Goal: Transaction & Acquisition: Purchase product/service

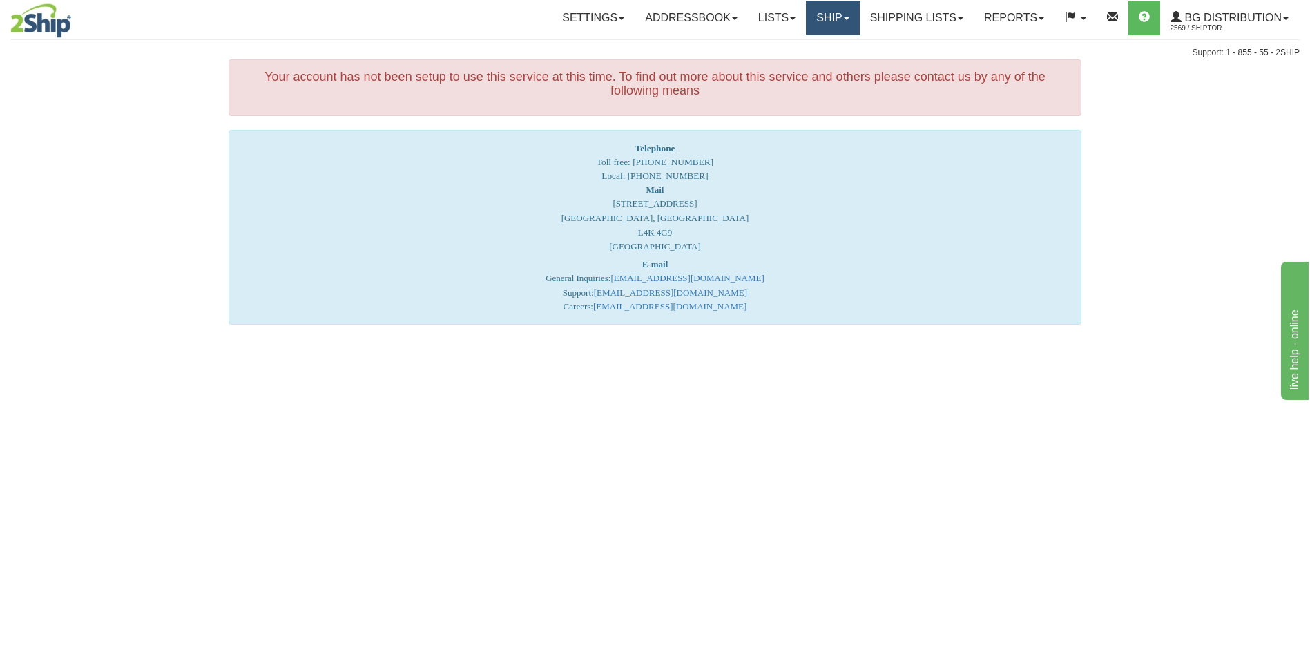
click at [832, 23] on link "Ship" at bounding box center [832, 18] width 53 height 35
click at [810, 46] on span "Ship Screen" at bounding box center [790, 48] width 52 height 11
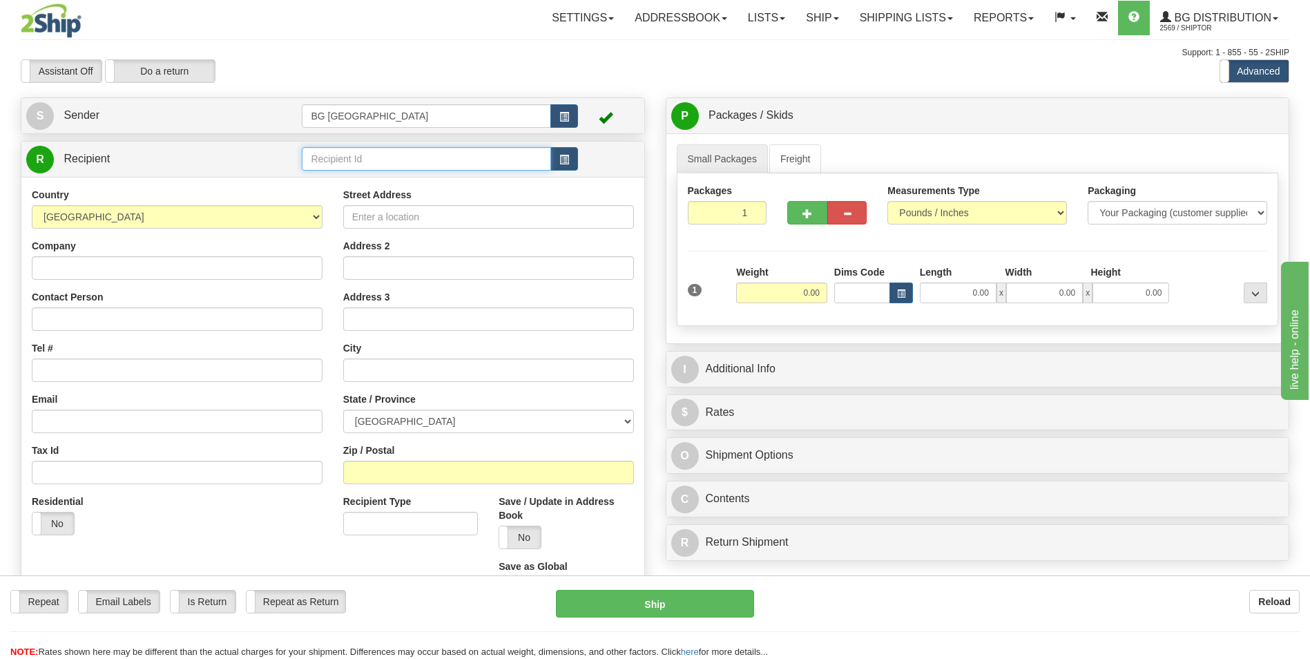
click at [376, 155] on input "text" at bounding box center [426, 158] width 249 height 23
click at [369, 174] on div "BG DISTRIBUTION ([GEOGRAPHIC_DATA])" at bounding box center [423, 180] width 235 height 15
type input "BG DISTRIBUTION ([GEOGRAPHIC_DATA])"
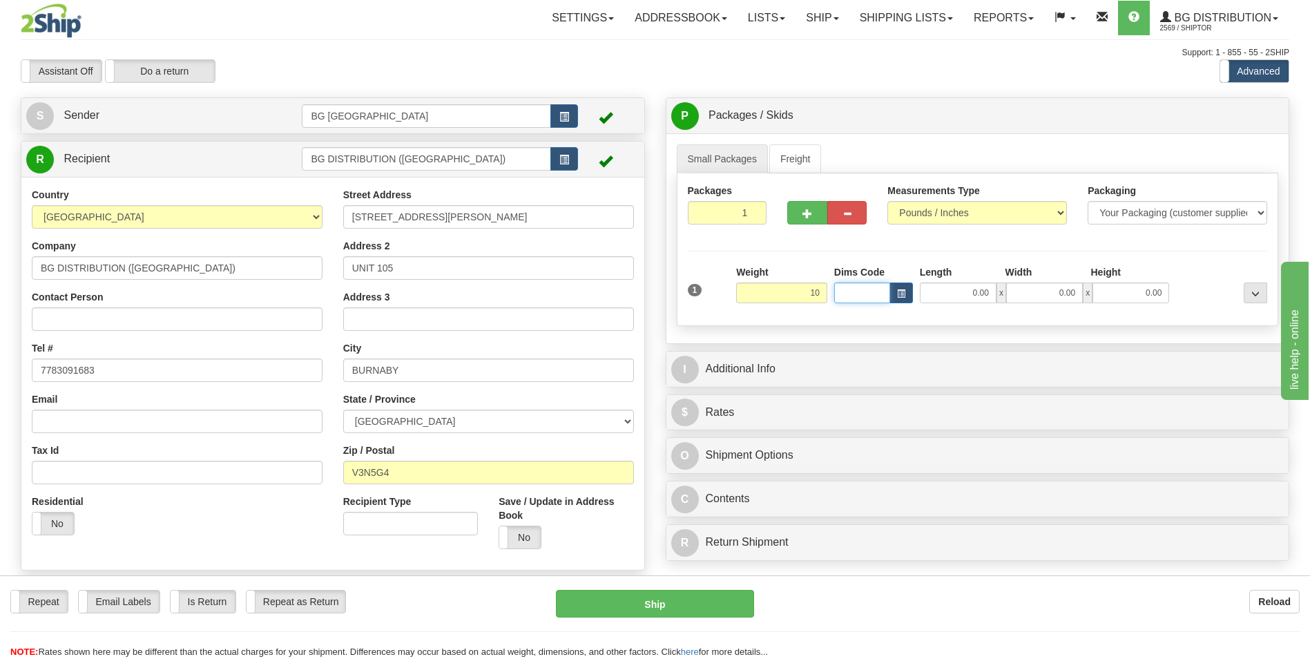
type input "10.00"
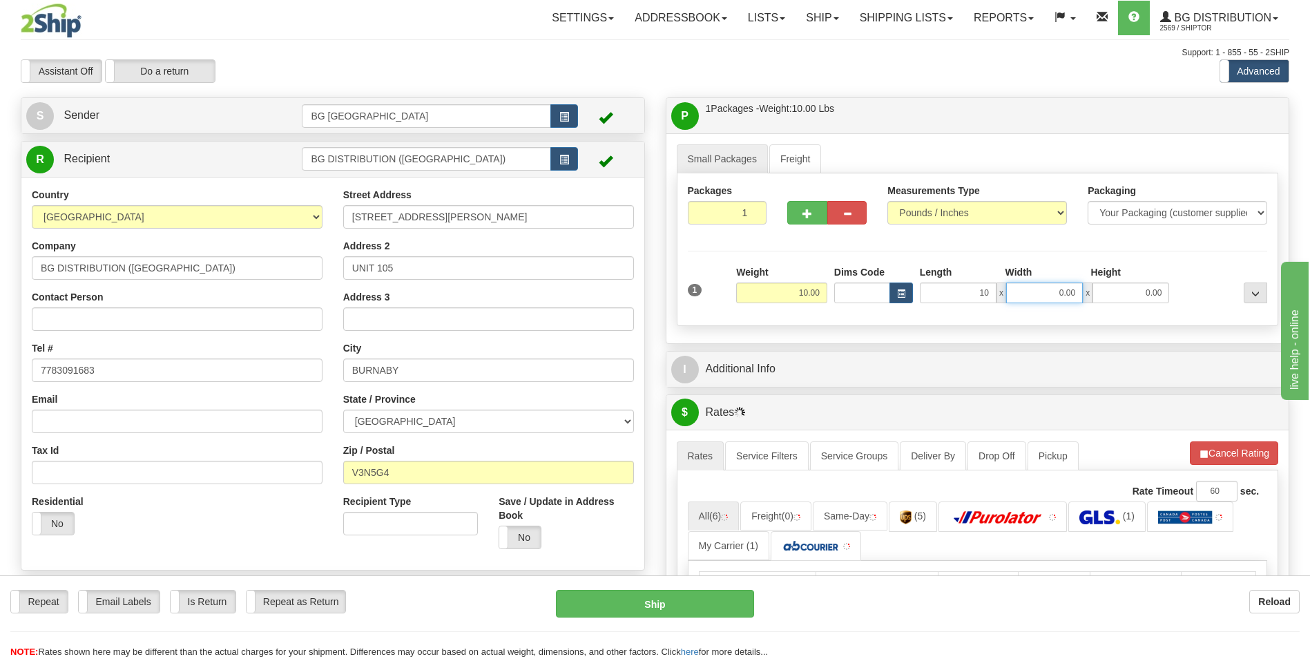
type input "10.00"
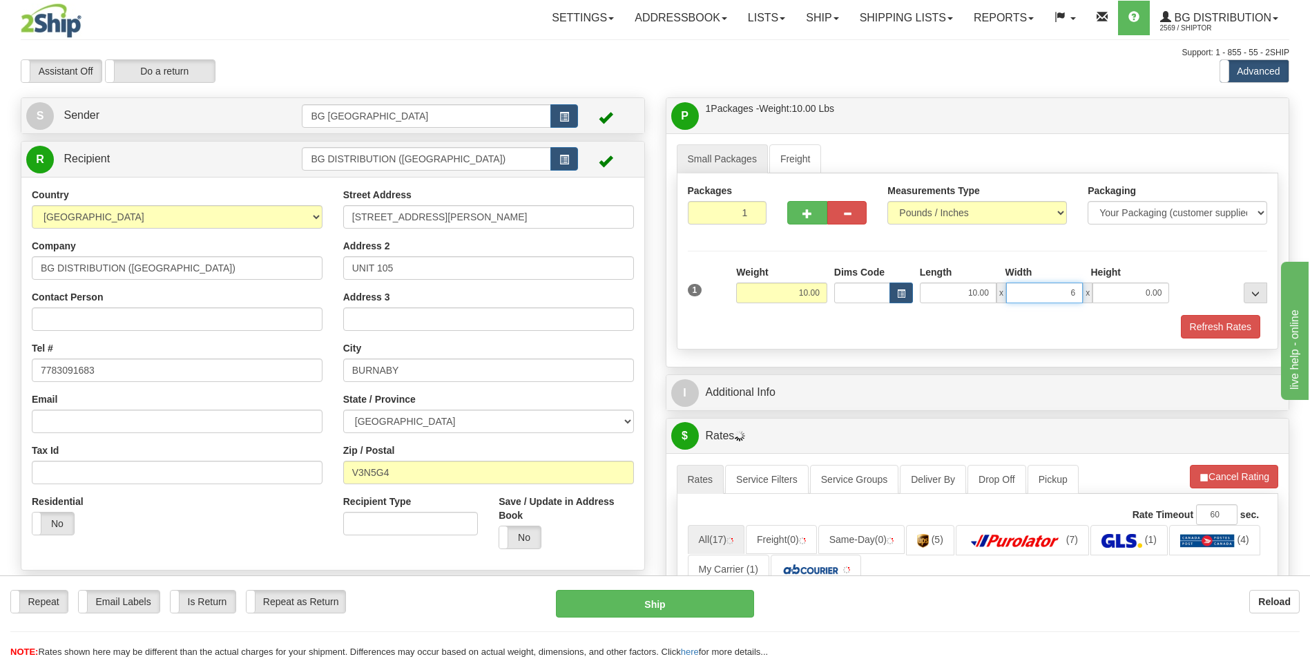
type input "6.00"
click at [1030, 285] on input "6.00" at bounding box center [1044, 292] width 77 height 21
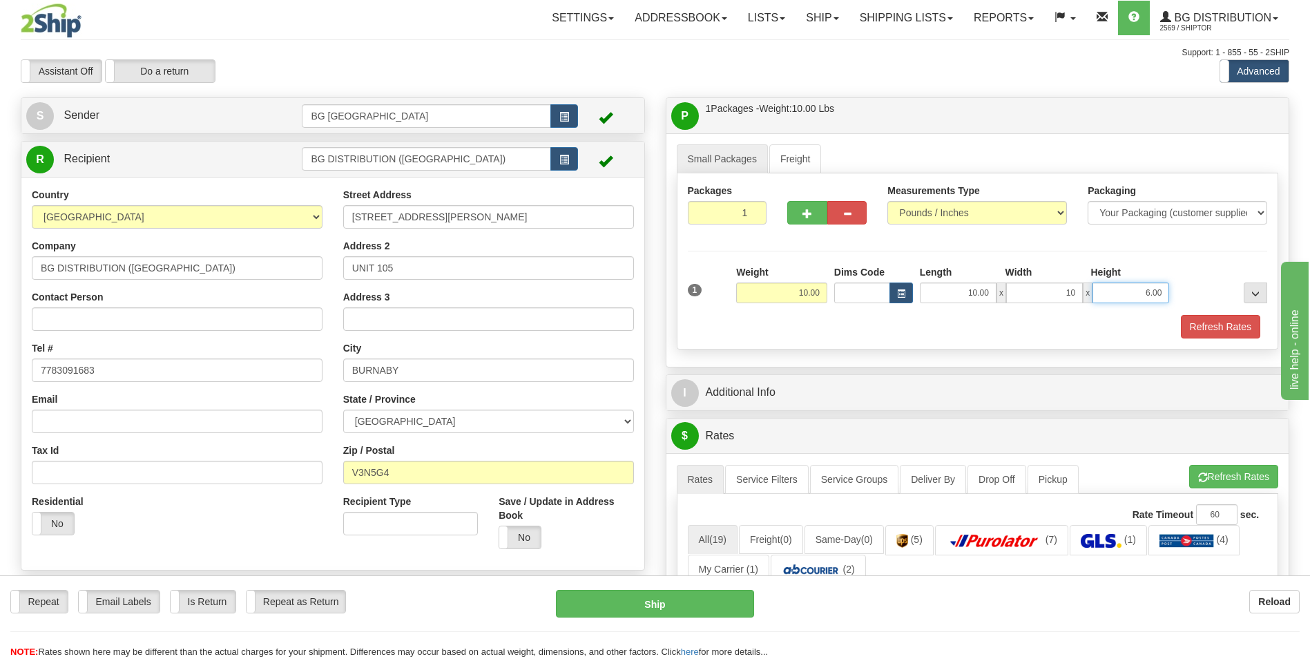
type input "10.00"
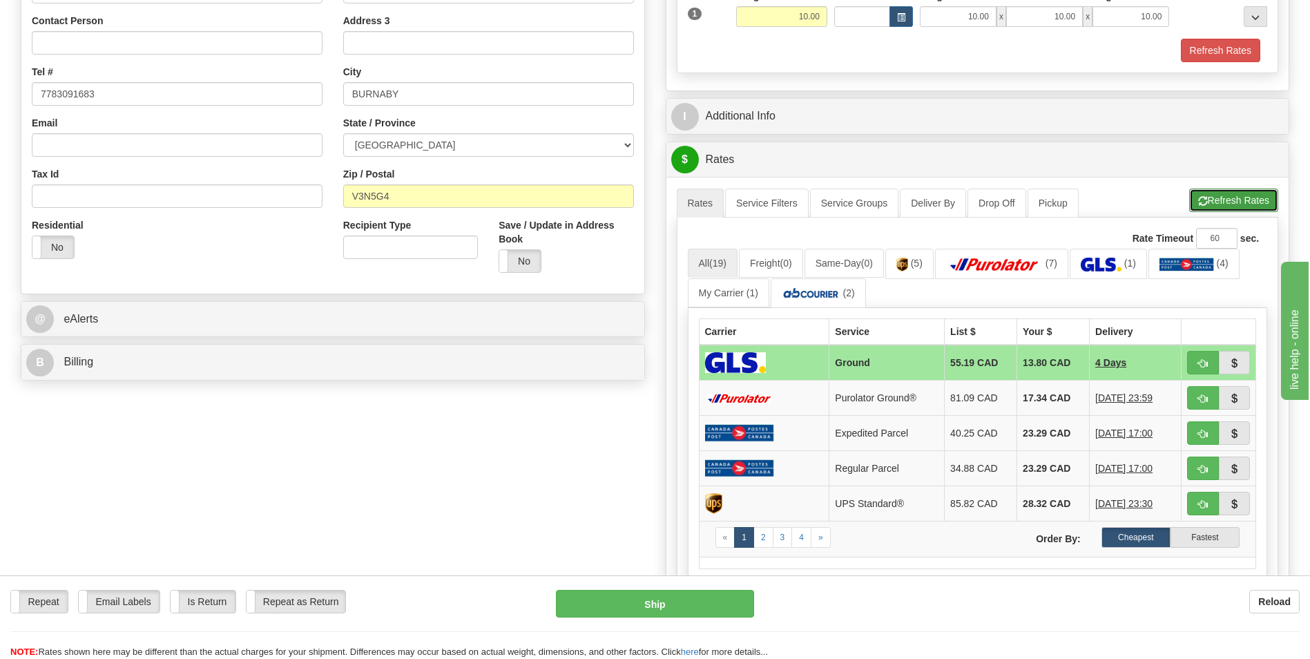
click at [1215, 193] on button "Refresh Rates" at bounding box center [1233, 200] width 89 height 23
click at [1025, 274] on link "(7)" at bounding box center [1001, 264] width 133 height 30
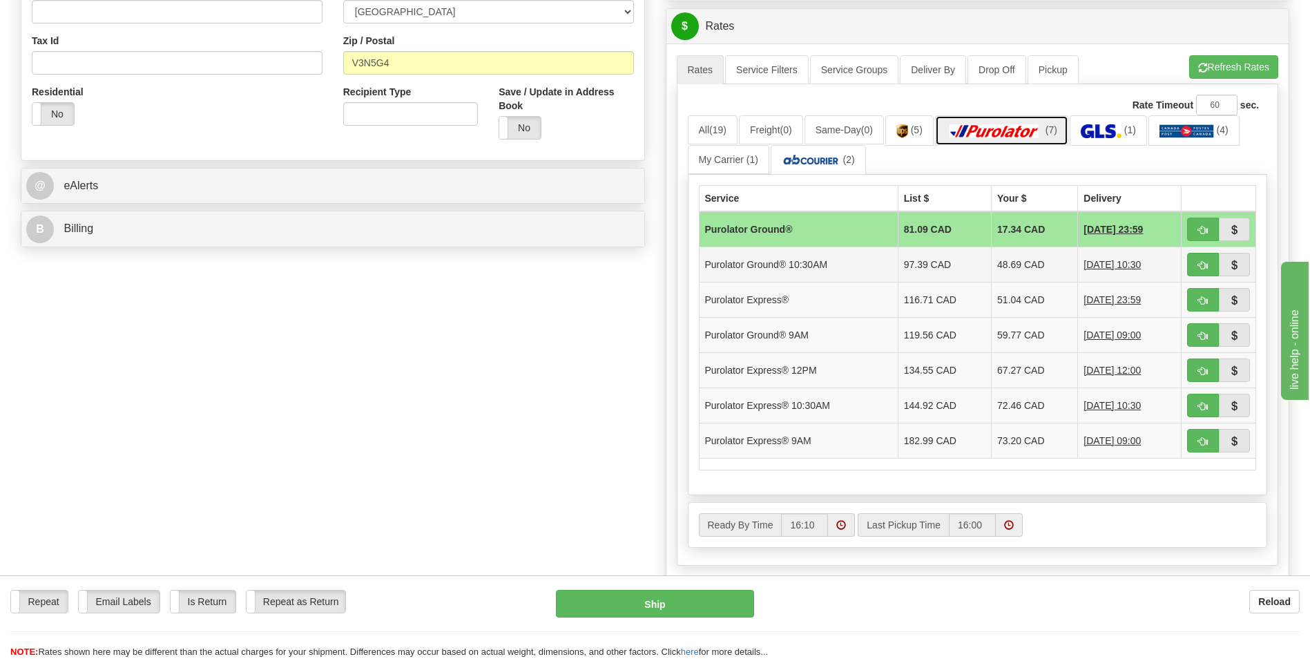
scroll to position [414, 0]
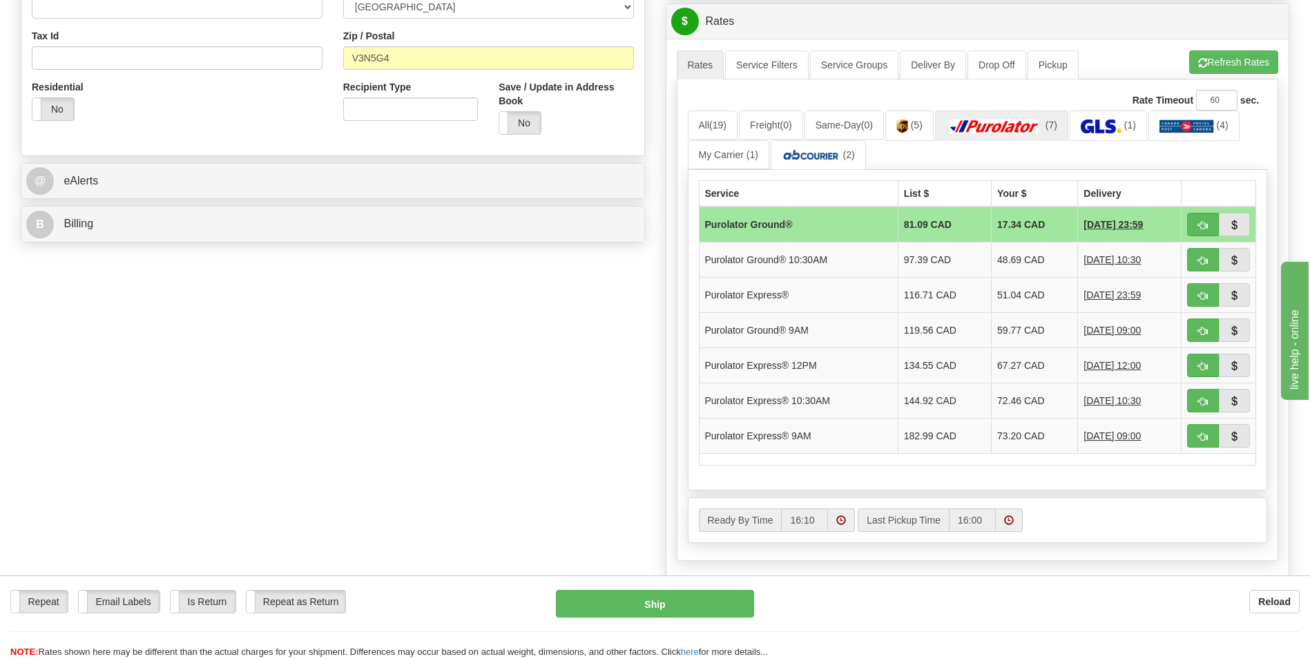
click at [891, 649] on div "NOTE: Rates shown here may be different than the actual charges for your shipme…" at bounding box center [655, 652] width 1310 height 13
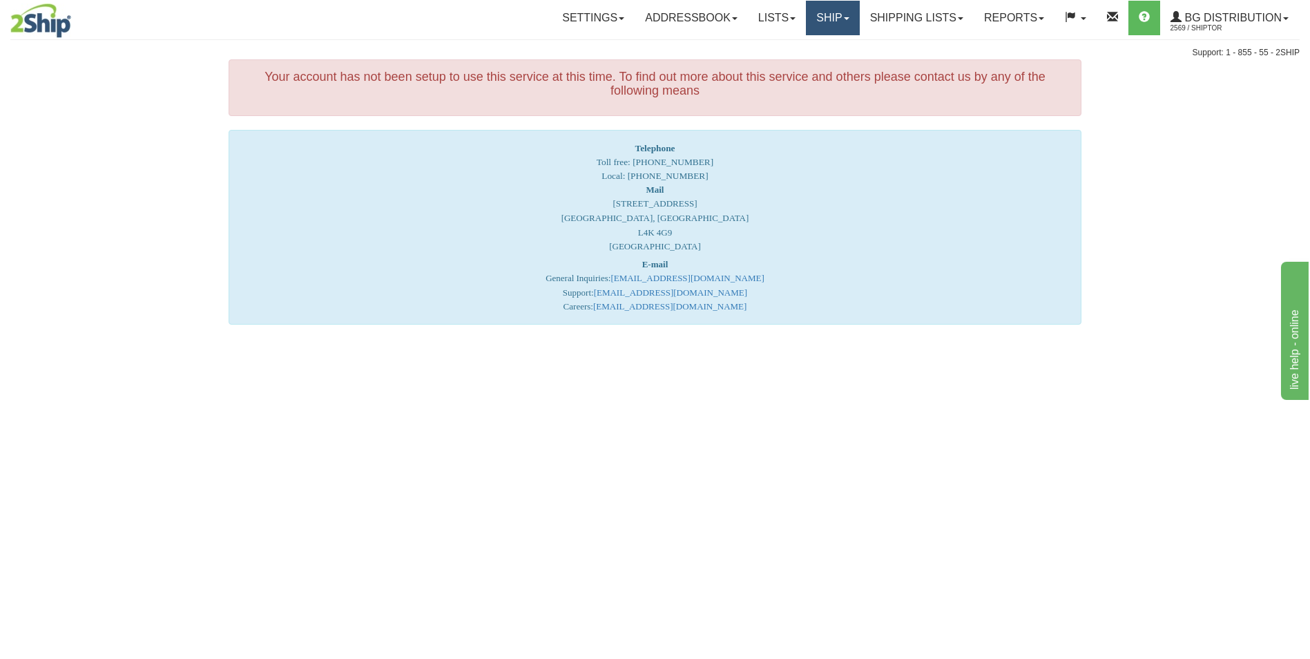
click at [811, 33] on link "Ship" at bounding box center [832, 18] width 53 height 35
click at [803, 59] on ul "Ship Screen" at bounding box center [804, 48] width 110 height 26
click at [806, 51] on div "Support: 1 - 855 - 55 - 2SHIP" at bounding box center [654, 53] width 1289 height 12
click at [811, 21] on link "Ship" at bounding box center [832, 18] width 53 height 35
click at [810, 46] on span "Ship Screen" at bounding box center [790, 48] width 52 height 11
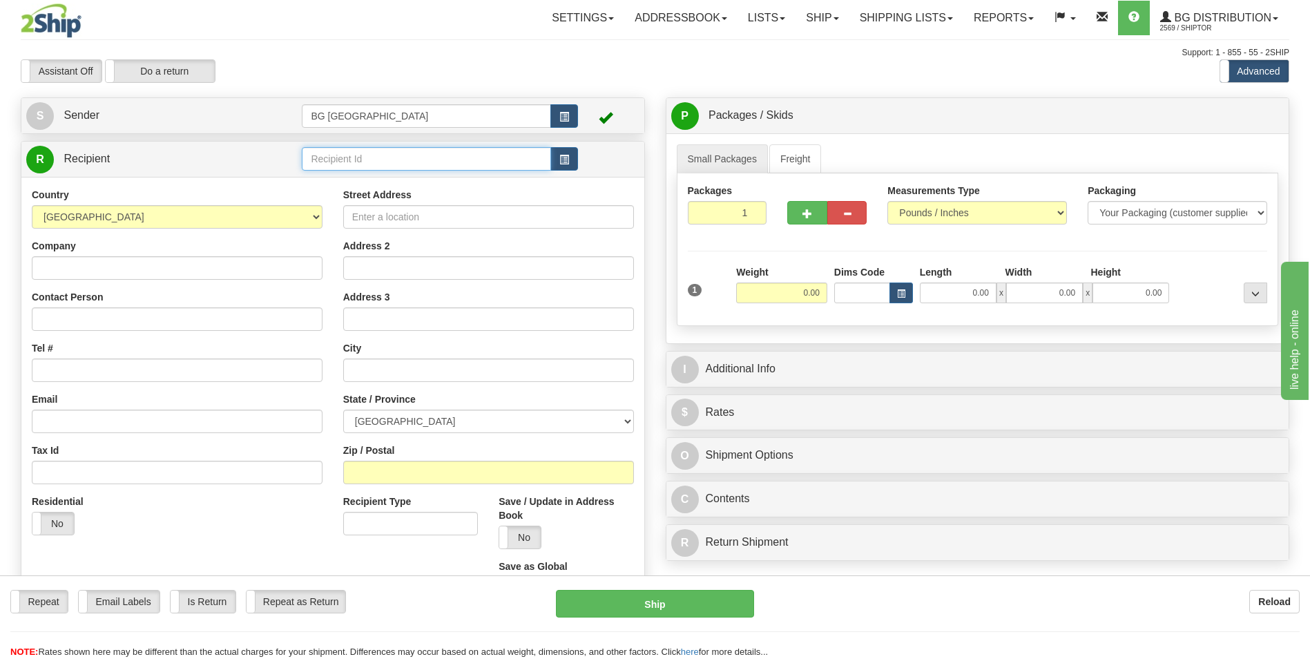
click at [407, 157] on input "text" at bounding box center [426, 158] width 249 height 23
click at [393, 170] on input "van" at bounding box center [426, 158] width 249 height 23
click at [384, 180] on div "BG DISTRIBUTION ([GEOGRAPHIC_DATA])" at bounding box center [423, 180] width 235 height 15
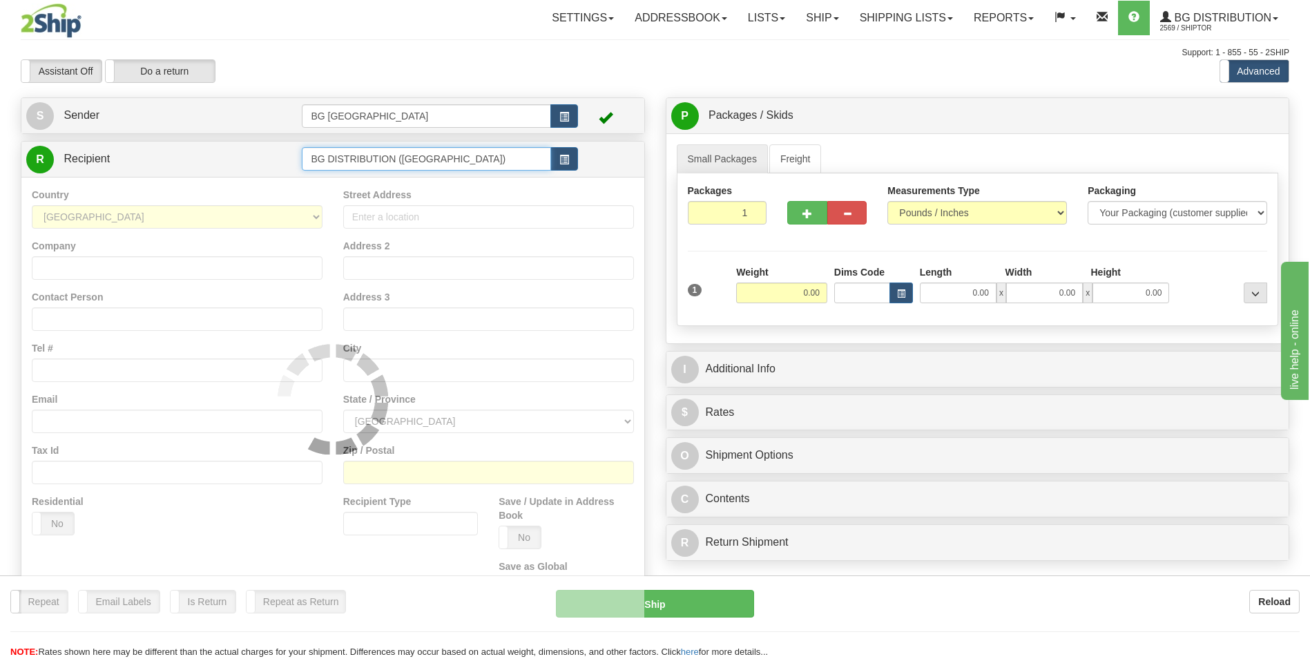
type input "BG DISTRIBUTION ([GEOGRAPHIC_DATA])"
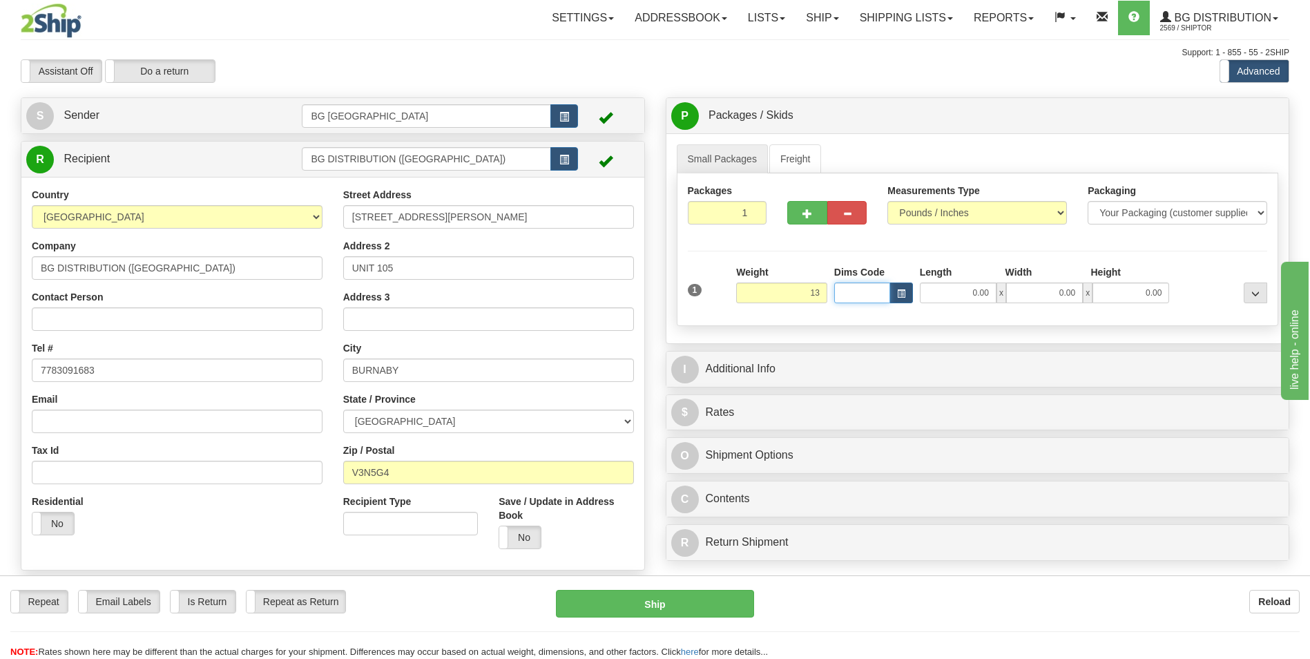
type input "13.00"
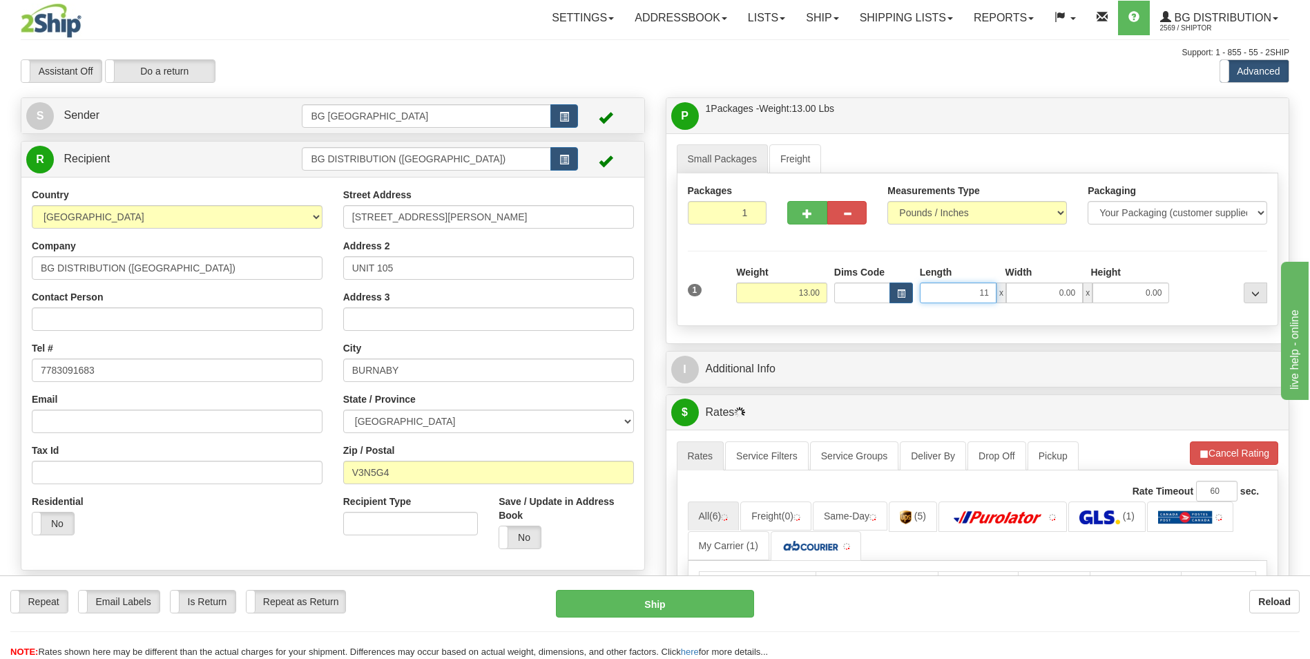
type input "11.00"
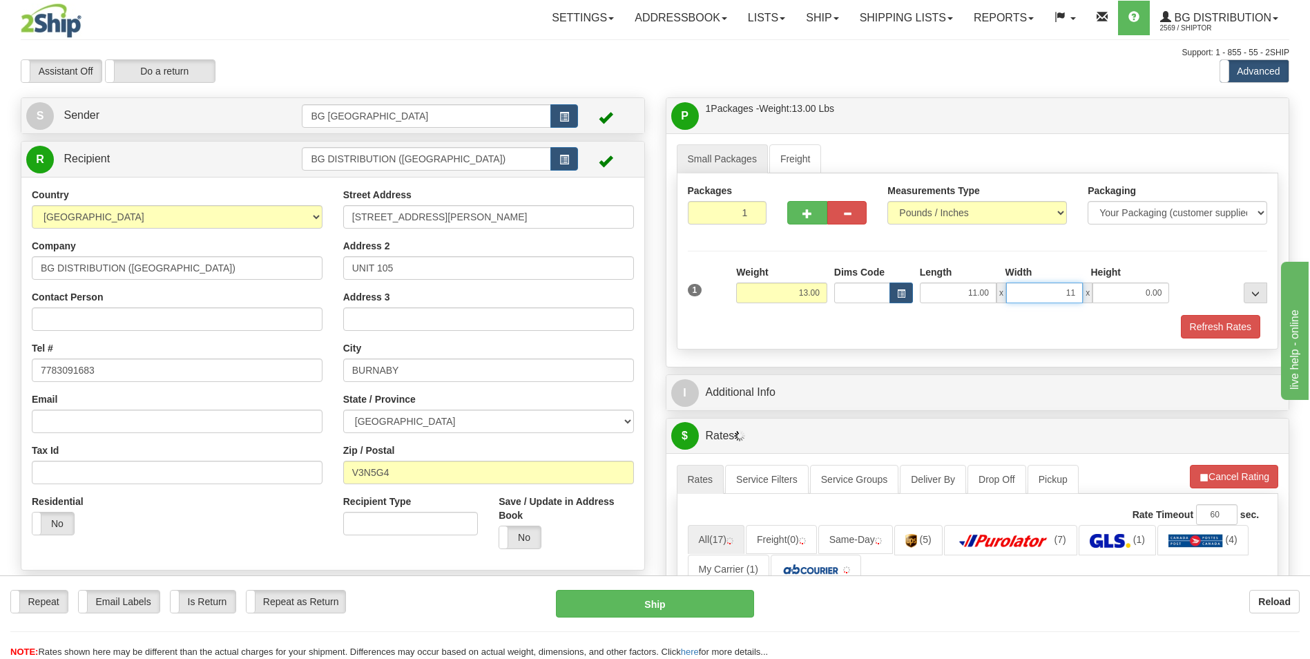
type input "11.00"
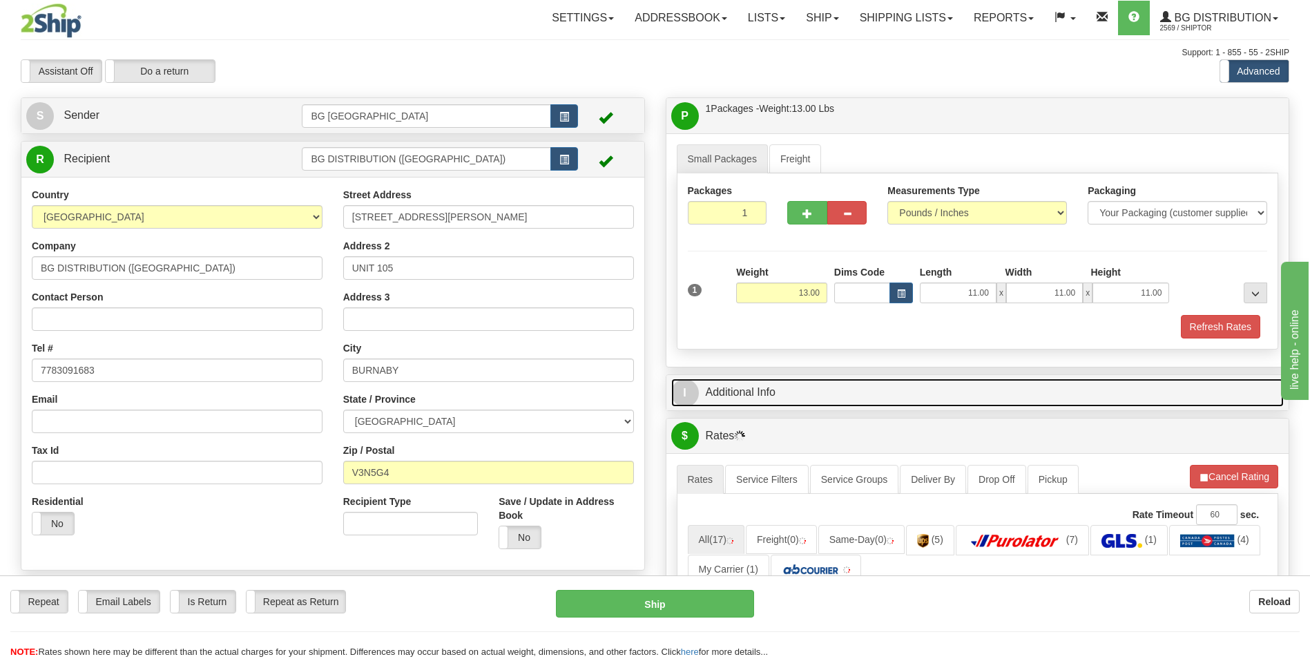
click at [747, 394] on link "I Additional Info" at bounding box center [977, 392] width 613 height 28
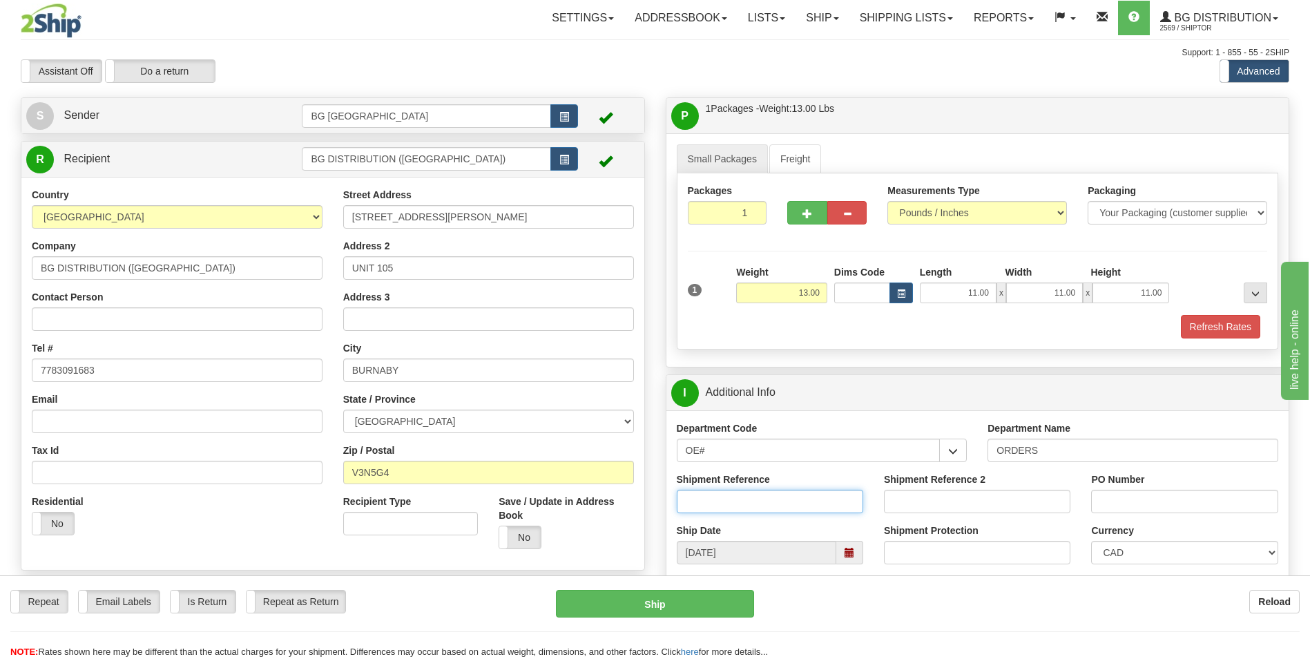
click at [731, 497] on input "Shipment Reference" at bounding box center [770, 501] width 186 height 23
type input "164577-00"
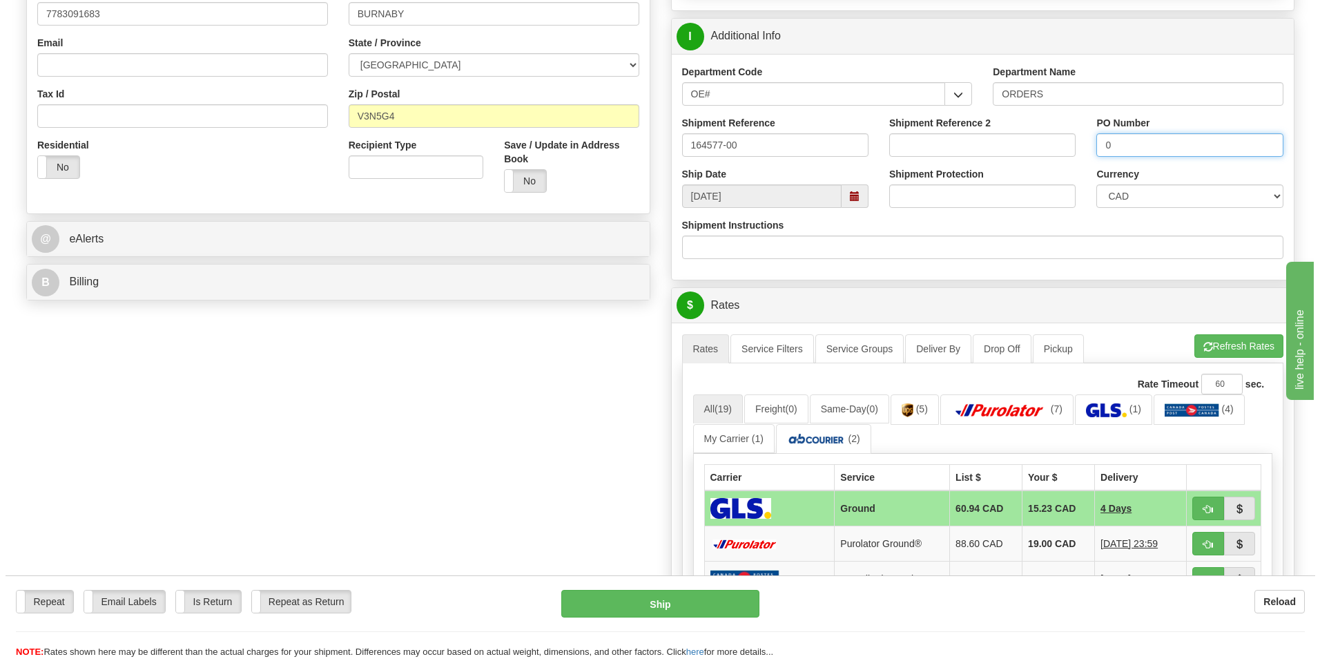
scroll to position [483, 0]
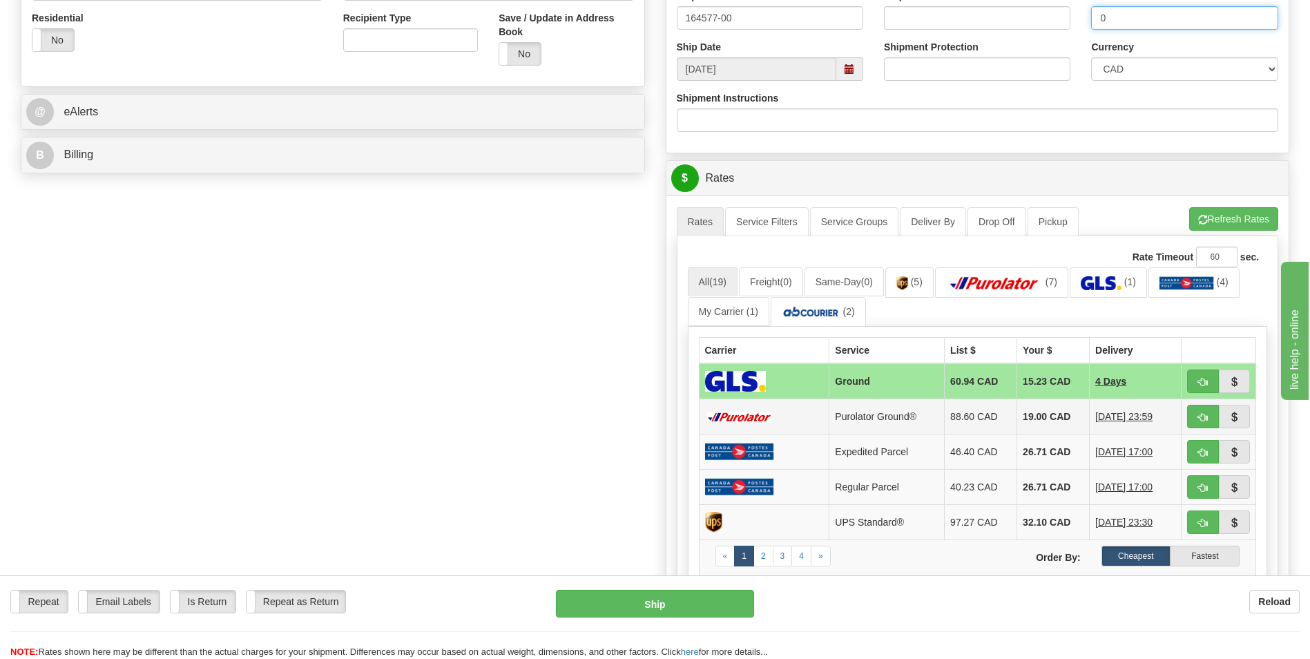
type input "0"
click at [1057, 422] on td "19.00 CAD" at bounding box center [1053, 416] width 73 height 35
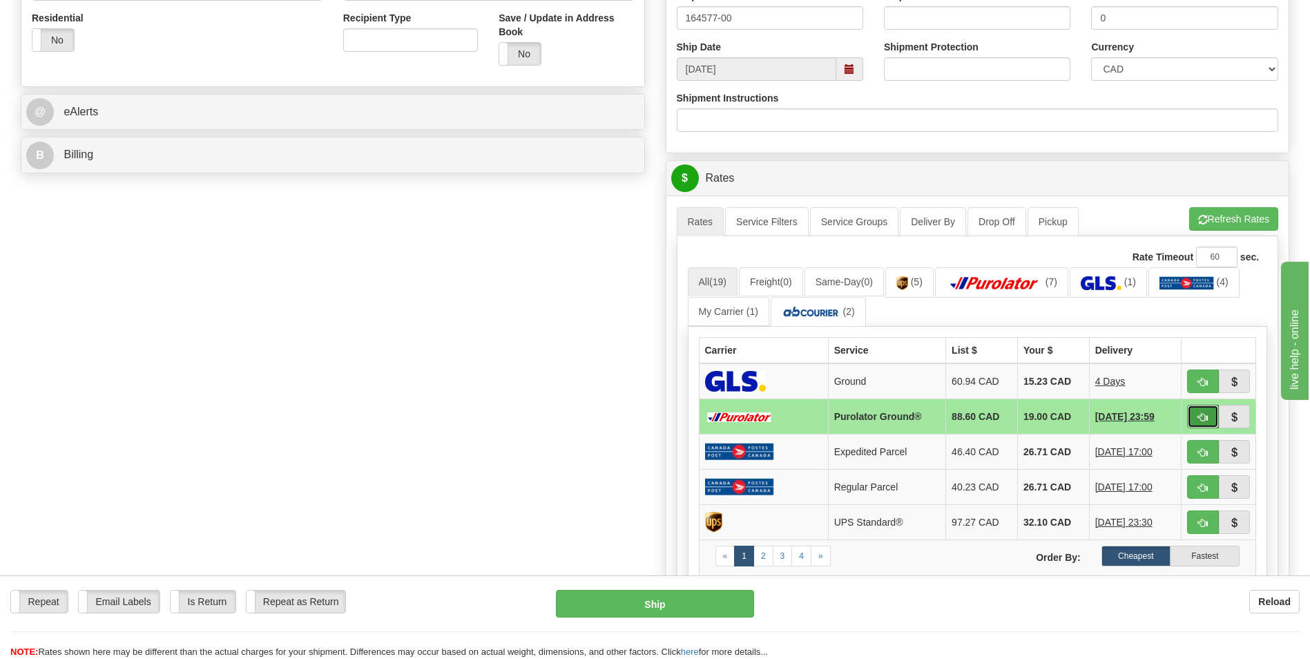
click at [1197, 414] on button "button" at bounding box center [1203, 416] width 32 height 23
type input "260"
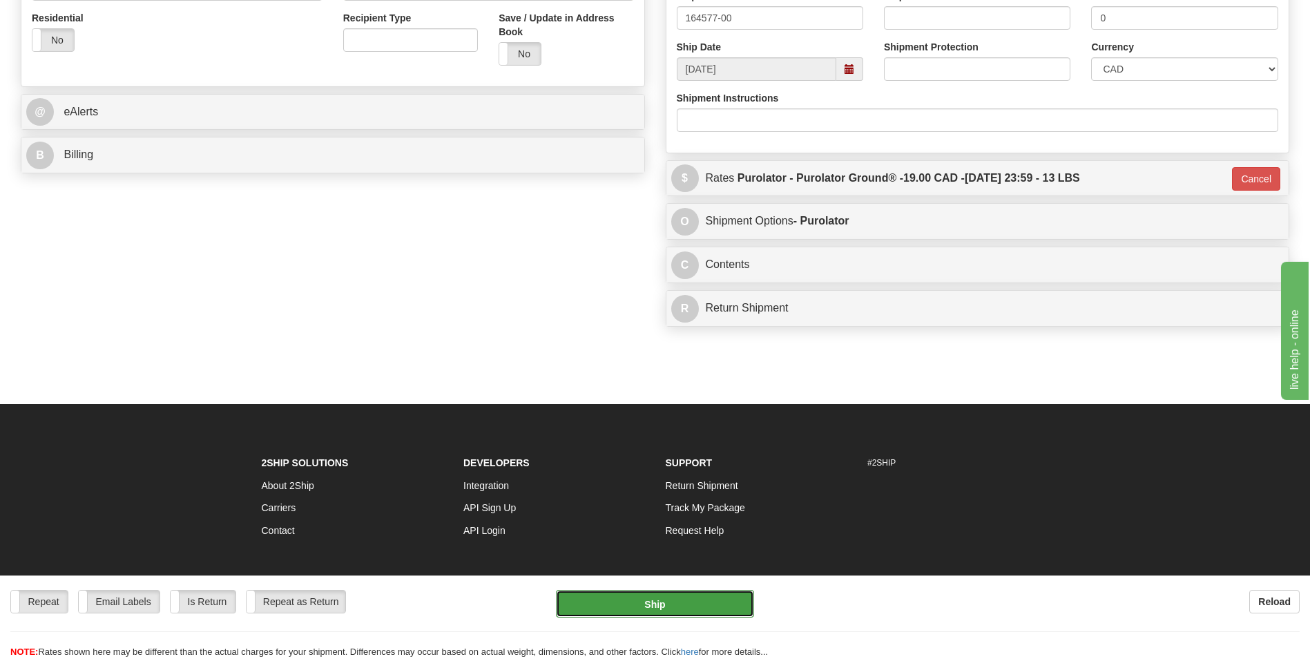
click at [711, 605] on button "Ship" at bounding box center [655, 604] width 198 height 28
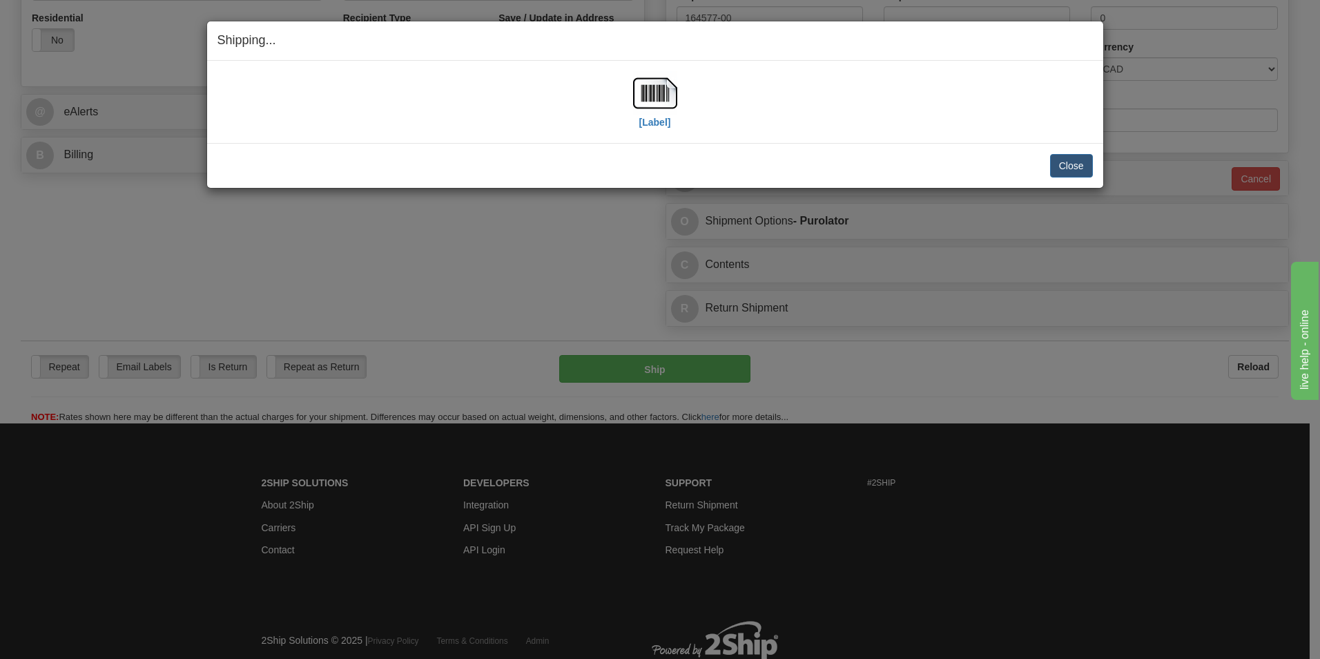
drag, startPoint x: 175, startPoint y: 274, endPoint x: 182, endPoint y: 269, distance: 8.4
click at [175, 274] on div "Shipping... Your SHIPMENT will EXPIRE in [Label] IMPORTANT NOTICE Embassy / Con…" at bounding box center [660, 329] width 1320 height 659
click at [661, 89] on img at bounding box center [655, 93] width 44 height 44
